Goal: Navigation & Orientation: Go to known website

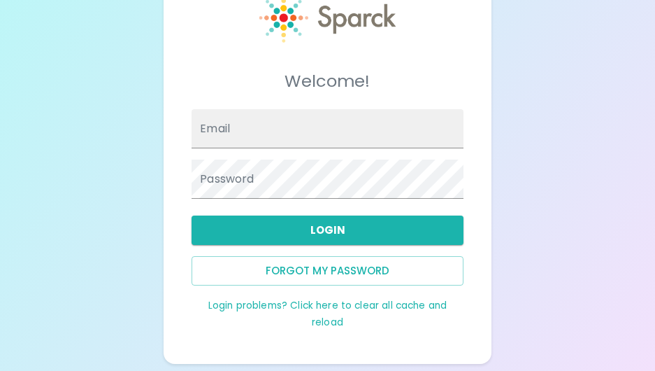
scroll to position [61, 0]
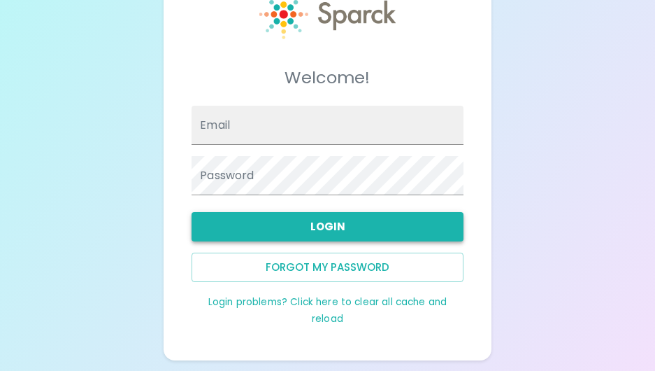
click at [406, 227] on button "Login" at bounding box center [328, 226] width 272 height 29
click at [313, 306] on link "Login problems? Click here to clear all cache and reload" at bounding box center [327, 310] width 238 height 30
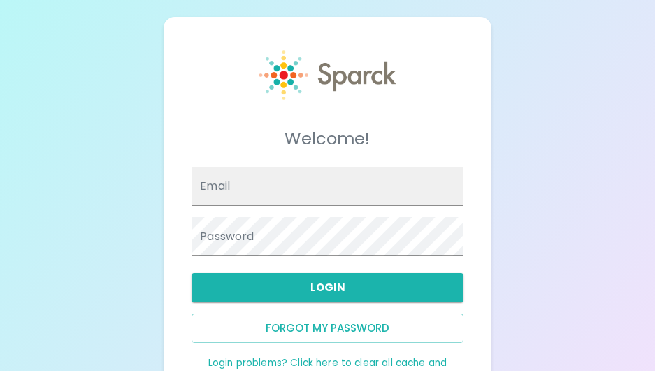
scroll to position [61, 0]
